Goal: Task Accomplishment & Management: Manage account settings

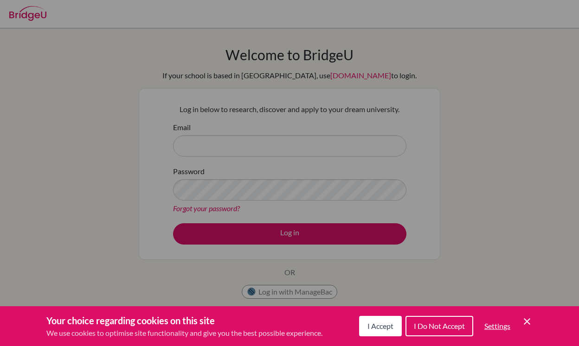
click at [382, 333] on button "I Accept" at bounding box center [380, 326] width 43 height 20
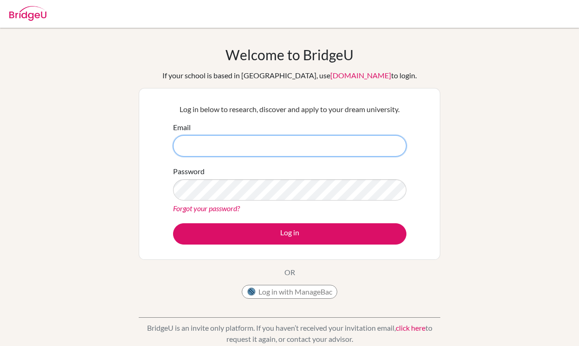
click at [258, 150] on input "Email" at bounding box center [289, 145] width 233 height 21
type input "[EMAIL_ADDRESS][DOMAIN_NAME]"
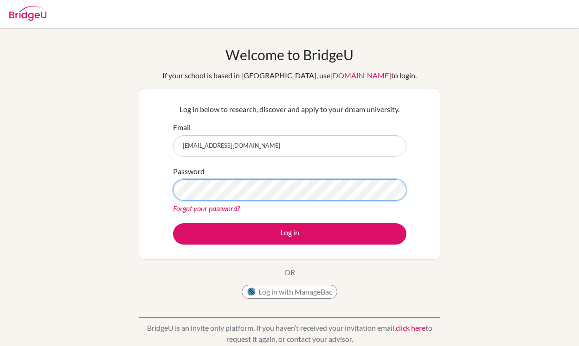
click at [289, 234] on button "Log in" at bounding box center [289, 233] width 233 height 21
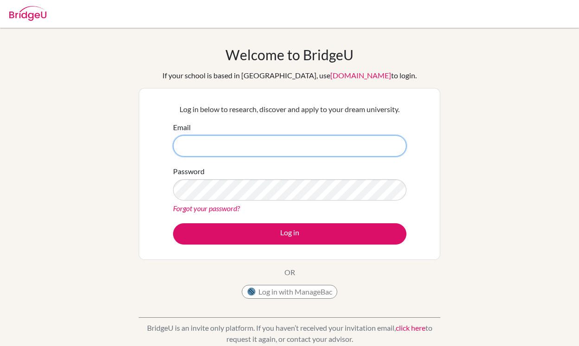
type input "[EMAIL_ADDRESS][DOMAIN_NAME]"
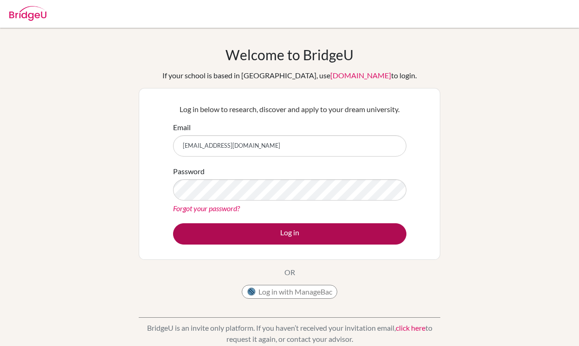
click at [268, 241] on button "Log in" at bounding box center [289, 233] width 233 height 21
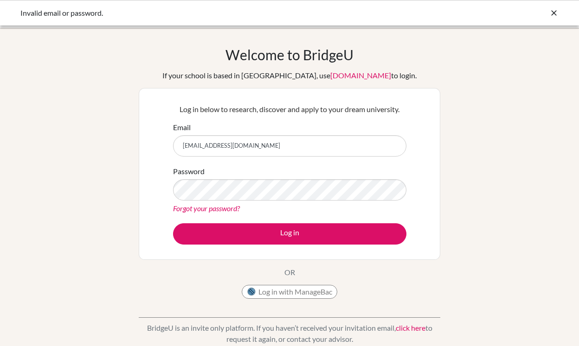
click at [320, 222] on form "Email enkhturtelmen@gmail.com Password Forgot your password? Log in" at bounding box center [289, 183] width 233 height 123
click at [218, 210] on link "Forgot your password?" at bounding box center [206, 208] width 67 height 9
click at [440, 176] on div "Welcome to BridgeU If your school is based in China, use app.bridge-u.com.cn to…" at bounding box center [289, 197] width 579 height 303
click at [289, 234] on button "Log in" at bounding box center [289, 233] width 233 height 21
